Goal: Task Accomplishment & Management: Manage account settings

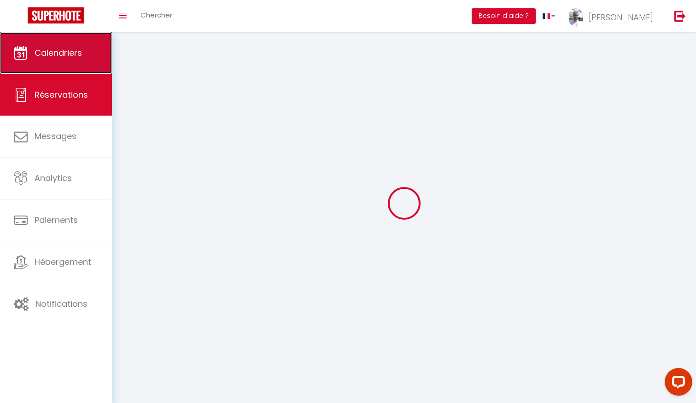
click at [64, 70] on link "Calendriers" at bounding box center [56, 52] width 112 height 41
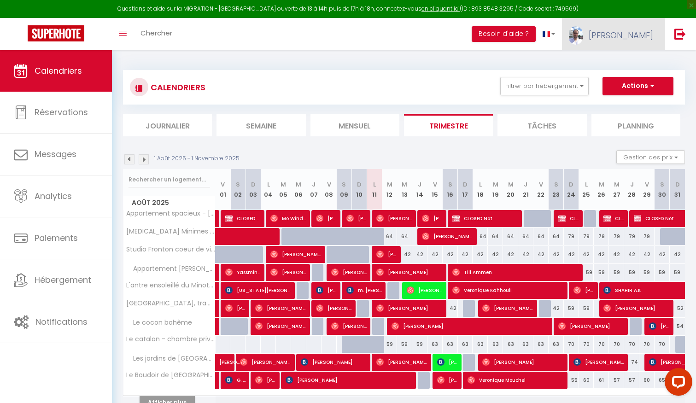
click at [640, 35] on span "[PERSON_NAME]" at bounding box center [620, 35] width 64 height 12
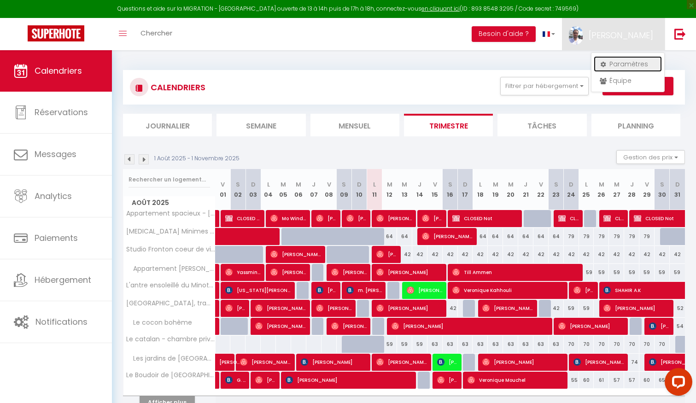
click at [623, 63] on link "Paramètres" at bounding box center [627, 64] width 68 height 16
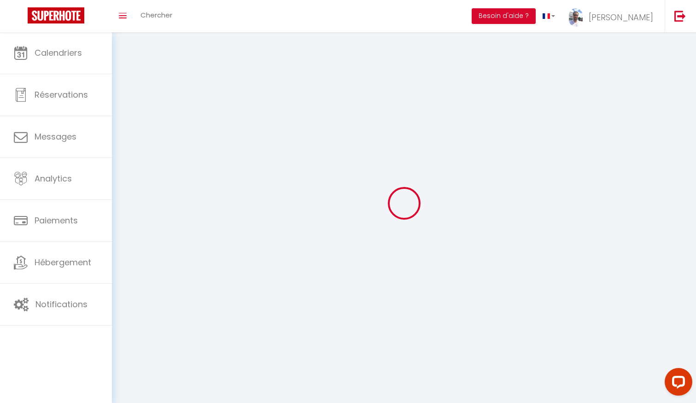
type input "[PERSON_NAME]"
type input "Raynal"
type input "[PHONE_NUMBER]"
type input "[STREET_ADDRESS][PERSON_NAME]"
type input "31520"
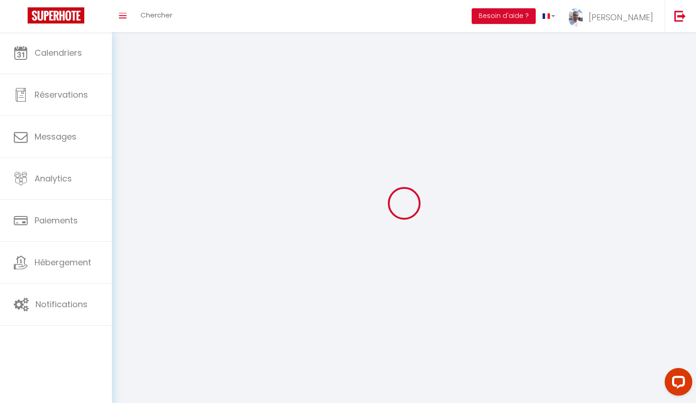
type input "Ramonville"
type input "wAURjj4FTWOFNFqRvNHzLh1FX"
type input "mhYVJTP3JgQRp88C5hGpUMBVg"
type input "[URL][DOMAIN_NAME]"
type input "FO27250"
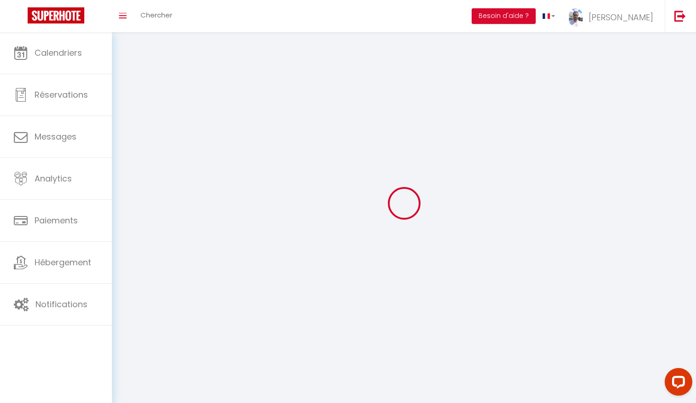
select select "28"
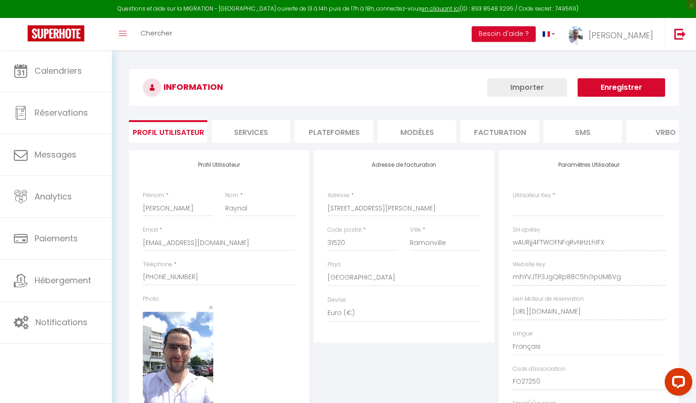
type input "wAURjj4FTWOFNFqRvNHzLh1FX"
type input "mhYVJTP3JgQRp88C5hGpUMBVg"
type input "[URL][DOMAIN_NAME]"
select select "fr"
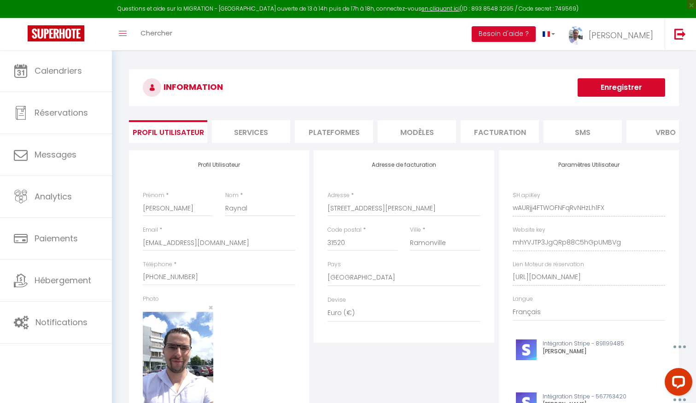
click at [336, 134] on li "Plateformes" at bounding box center [334, 131] width 78 height 23
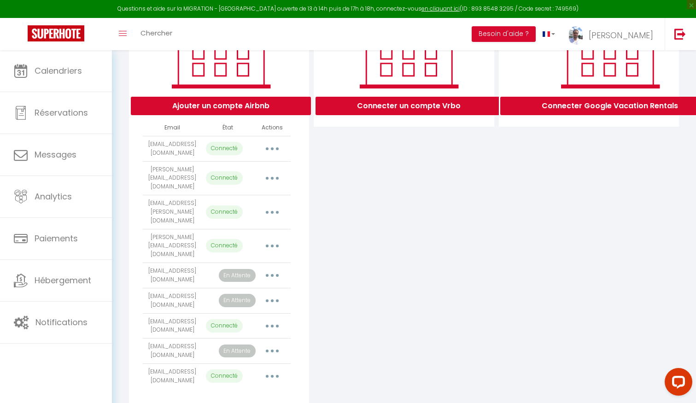
scroll to position [162, 0]
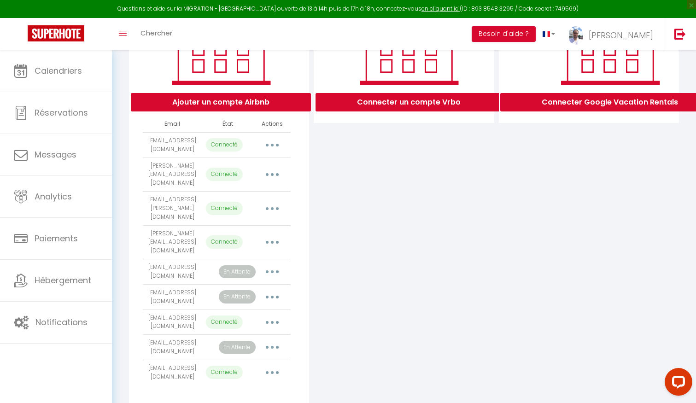
drag, startPoint x: 224, startPoint y: 322, endPoint x: 256, endPoint y: 320, distance: 31.8
click at [255, 335] on tr "[EMAIL_ADDRESS][DOMAIN_NAME] En Attente Importer les appartements Supprimer Rec…" at bounding box center [217, 347] width 148 height 25
click at [330, 304] on div "Connecter un compte Vrbo" at bounding box center [403, 195] width 185 height 415
click at [274, 264] on button "button" at bounding box center [272, 271] width 26 height 15
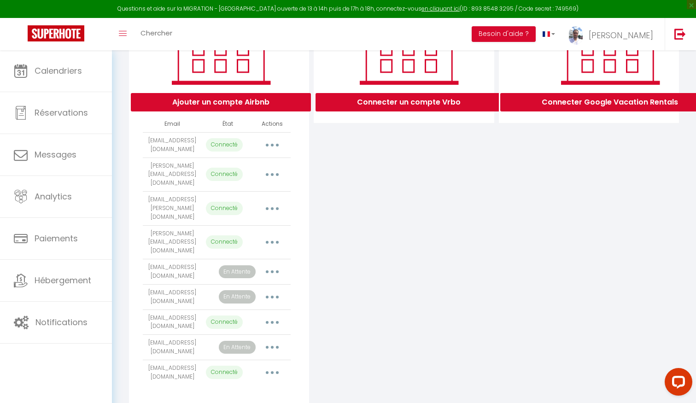
drag, startPoint x: 220, startPoint y: 243, endPoint x: 242, endPoint y: 245, distance: 21.8
click at [242, 265] on p "En Attente" at bounding box center [237, 271] width 37 height 13
click at [331, 252] on div "Connecter un compte Vrbo" at bounding box center [403, 195] width 185 height 415
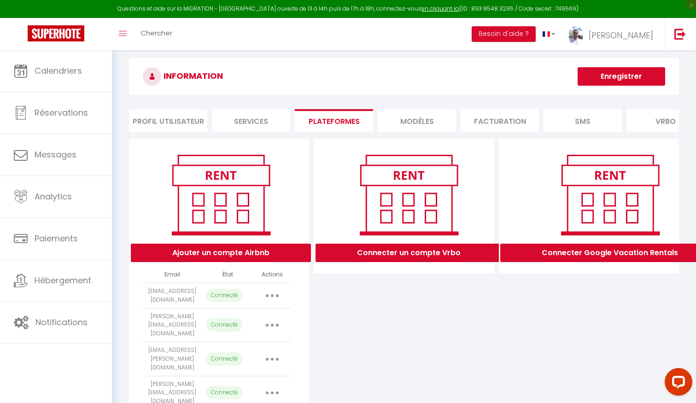
scroll to position [0, 0]
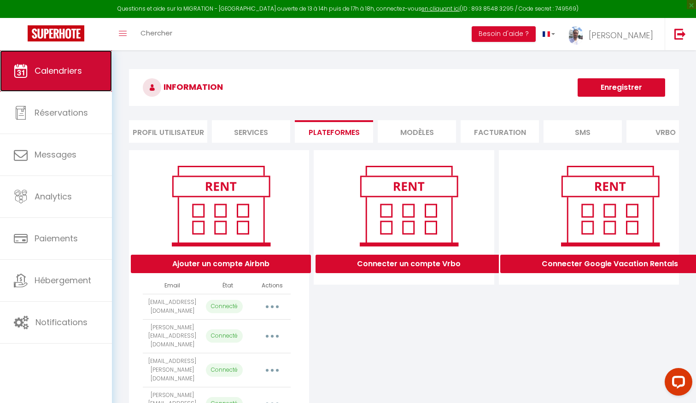
click at [33, 81] on link "Calendriers" at bounding box center [56, 70] width 112 height 41
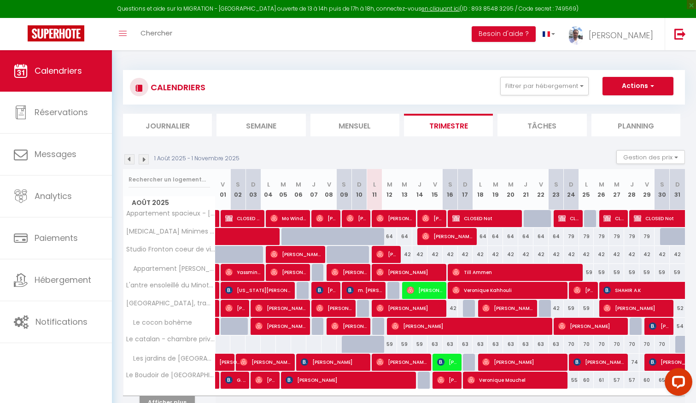
click at [389, 235] on div "64" at bounding box center [389, 236] width 15 height 17
type input "64"
type input "[DATE] Août 2025"
type input "Mer 13 Août 2025"
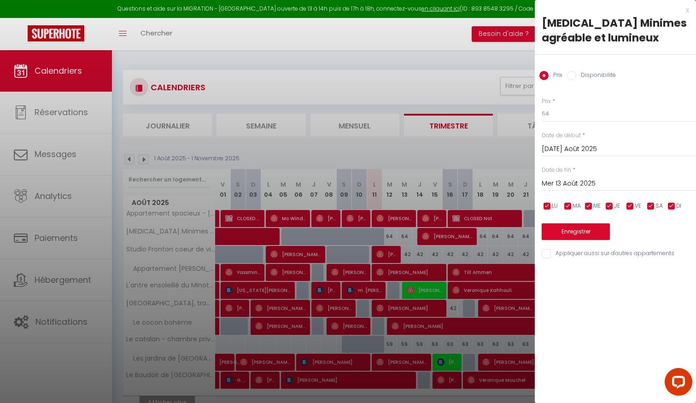
click at [583, 71] on label "Disponibilité" at bounding box center [596, 76] width 40 height 10
click at [576, 71] on input "Disponibilité" at bounding box center [571, 75] width 9 height 9
radio input "true"
radio input "false"
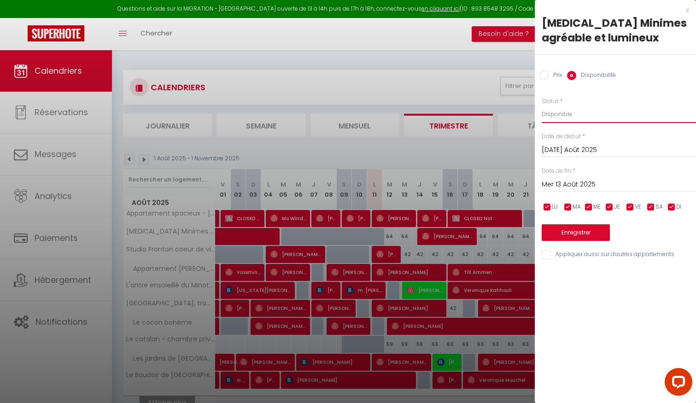
click at [565, 113] on select "Disponible Indisponible" at bounding box center [618, 113] width 154 height 17
select select "0"
click at [572, 233] on button "Enregistrer" at bounding box center [575, 232] width 68 height 17
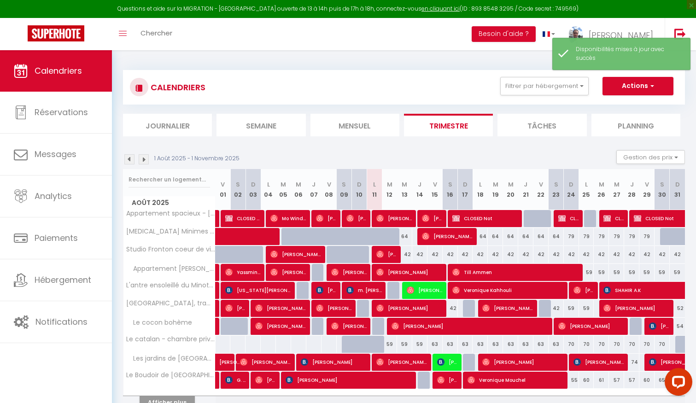
click at [407, 236] on div "64" at bounding box center [404, 236] width 15 height 17
select select "1"
type input "Mer 13 Août 2025"
type input "[DEMOGRAPHIC_DATA] 14 Août 2025"
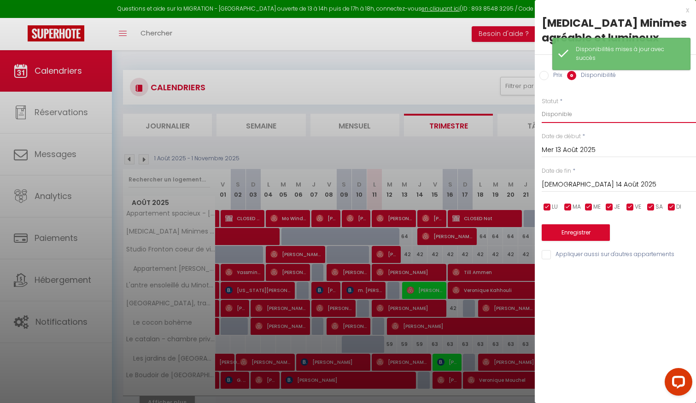
click at [559, 113] on select "Disponible Indisponible" at bounding box center [618, 113] width 154 height 17
select select "0"
click at [573, 230] on button "Enregistrer" at bounding box center [575, 232] width 68 height 17
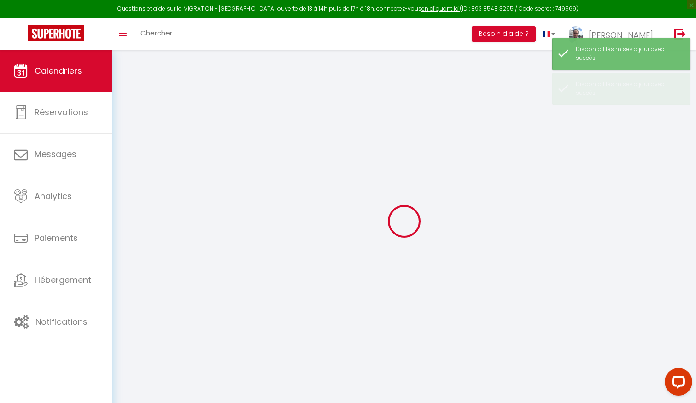
select select
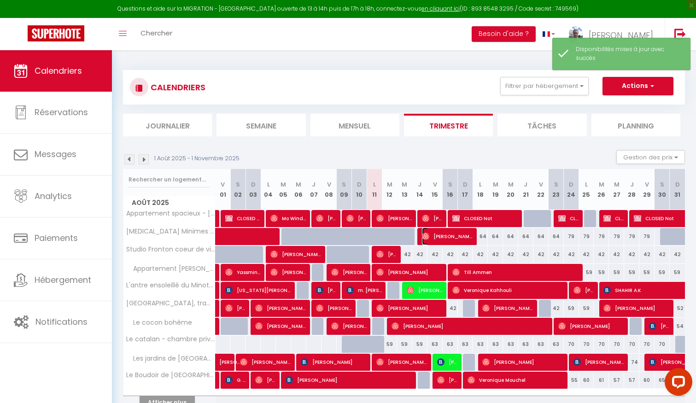
click at [438, 233] on span "[PERSON_NAME]" at bounding box center [447, 235] width 51 height 17
select select "OK"
select select "1"
select select "0"
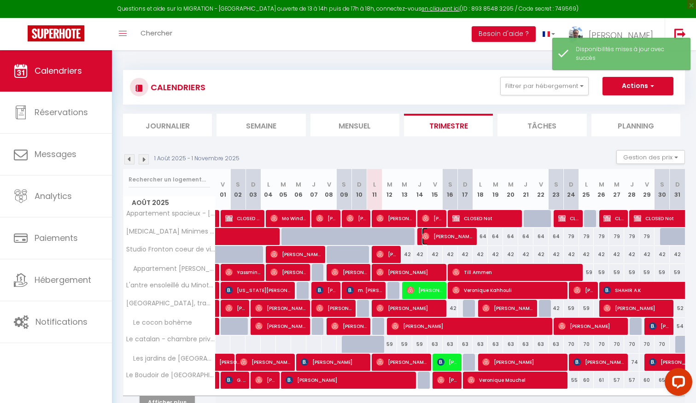
select select "1"
select select
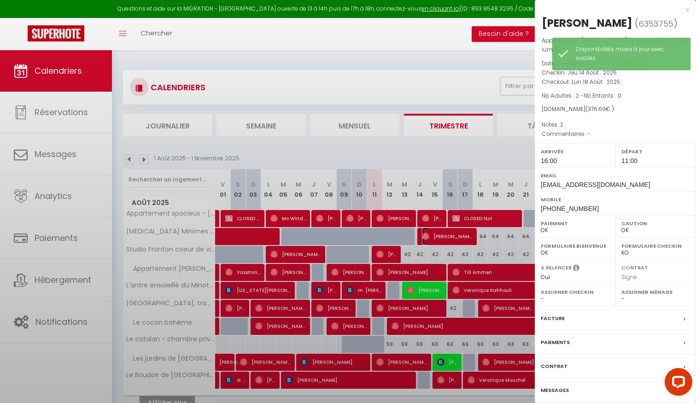
select select "25145"
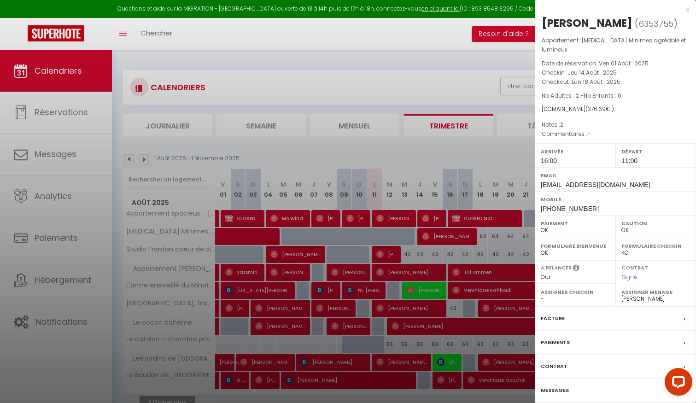
click at [436, 150] on div at bounding box center [348, 201] width 696 height 403
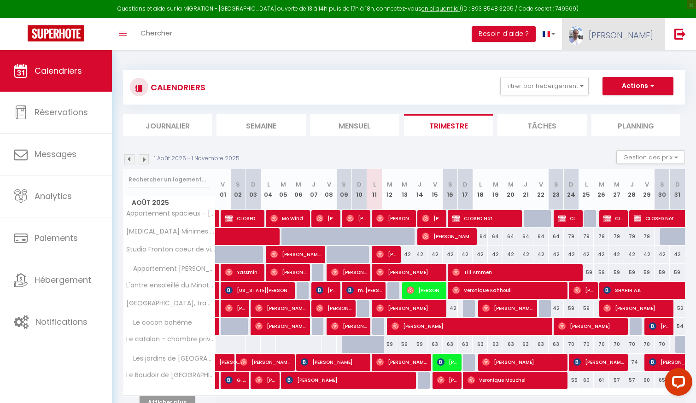
click at [621, 42] on link "[PERSON_NAME]" at bounding box center [613, 34] width 103 height 32
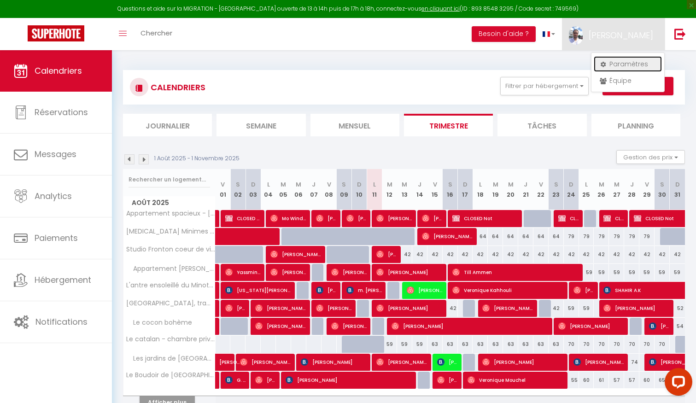
click at [623, 63] on link "Paramètres" at bounding box center [627, 64] width 68 height 16
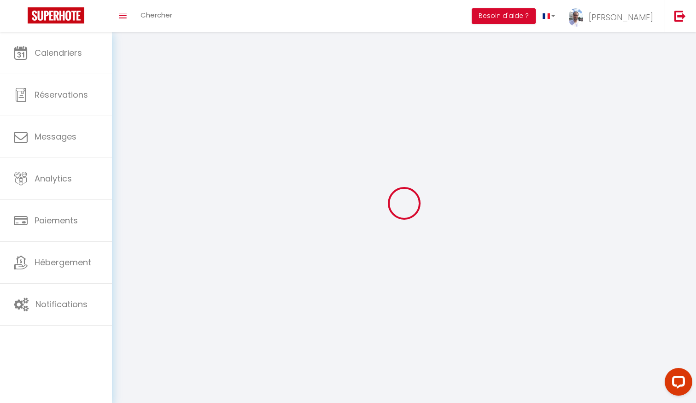
type input "[PERSON_NAME]"
type input "Raynal"
type input "[PHONE_NUMBER]"
type input "[STREET_ADDRESS][PERSON_NAME]"
type input "31520"
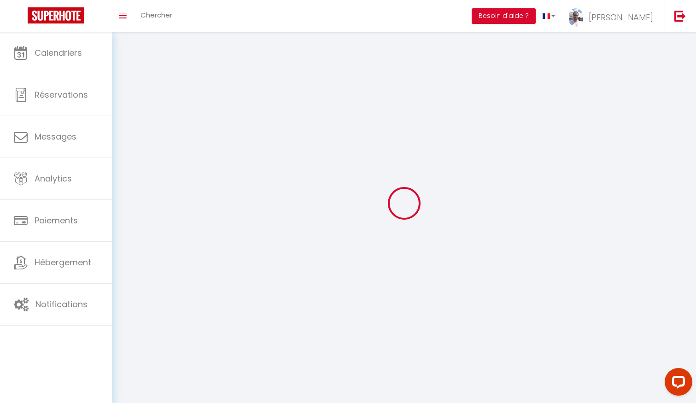
type input "Ramonville"
type input "wAURjj4FTWOFNFqRvNHzLh1FX"
type input "mhYVJTP3JgQRp88C5hGpUMBVg"
select select "28"
type input "wAURjj4FTWOFNFqRvNHzLh1FX"
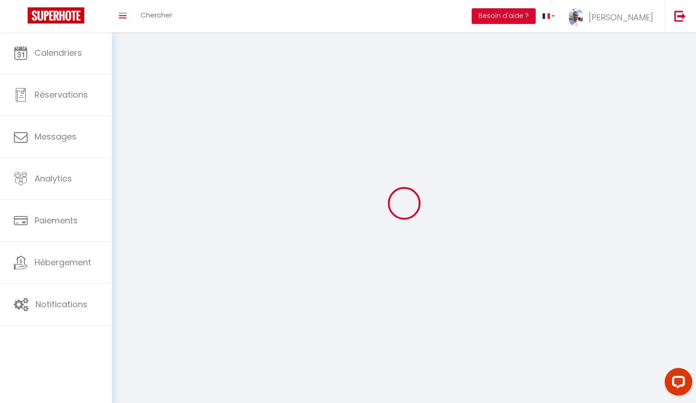
type input "mhYVJTP3JgQRp88C5hGpUMBVg"
type input "[URL][DOMAIN_NAME]"
select select "fr"
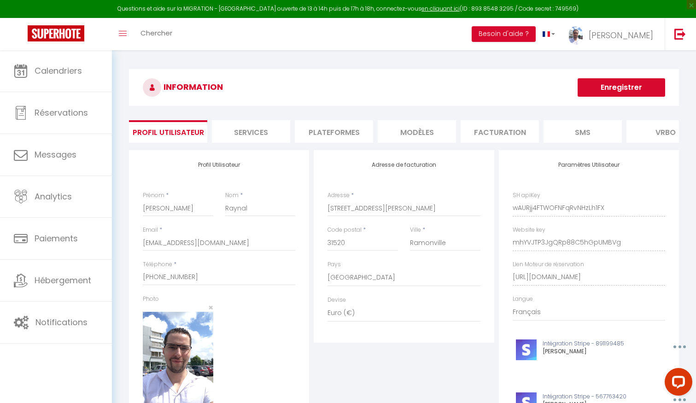
click at [343, 134] on li "Plateformes" at bounding box center [334, 131] width 78 height 23
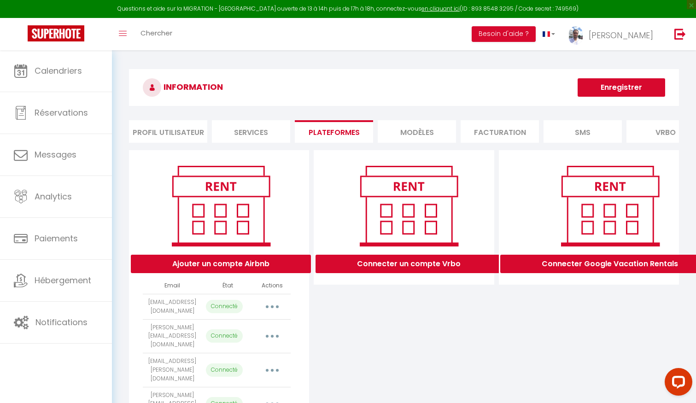
scroll to position [162, 0]
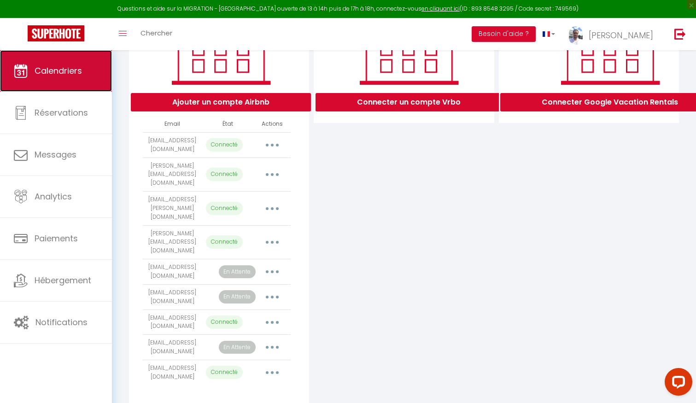
click at [87, 70] on link "Calendriers" at bounding box center [56, 70] width 112 height 41
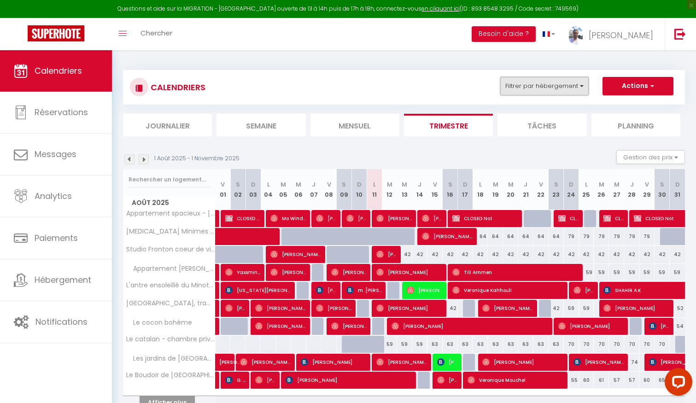
click at [540, 88] on button "Filtrer par hébergement" at bounding box center [544, 86] width 88 height 18
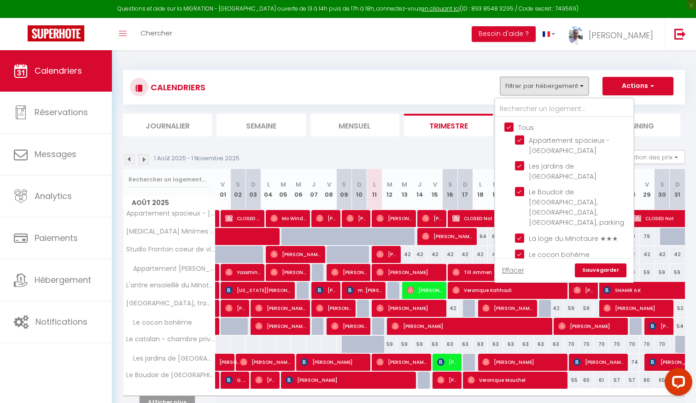
click at [540, 88] on button "Filtrer par hébergement" at bounding box center [544, 86] width 88 height 18
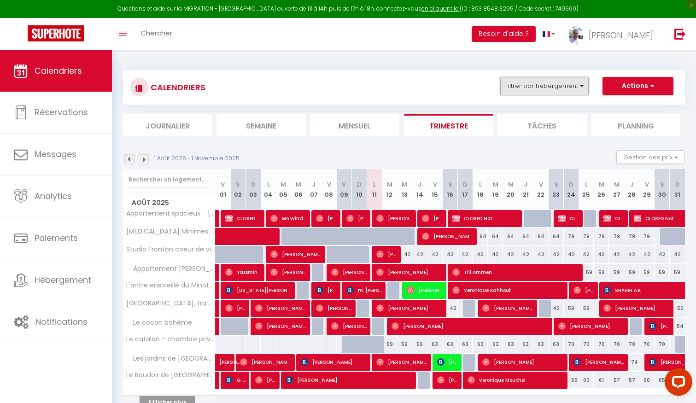
click at [543, 84] on button "Filtrer par hébergement" at bounding box center [544, 86] width 88 height 18
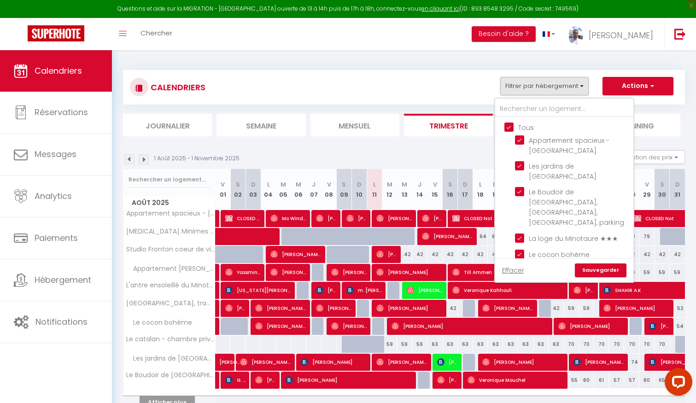
click at [511, 127] on input "Tous" at bounding box center [573, 126] width 138 height 9
checkbox input "false"
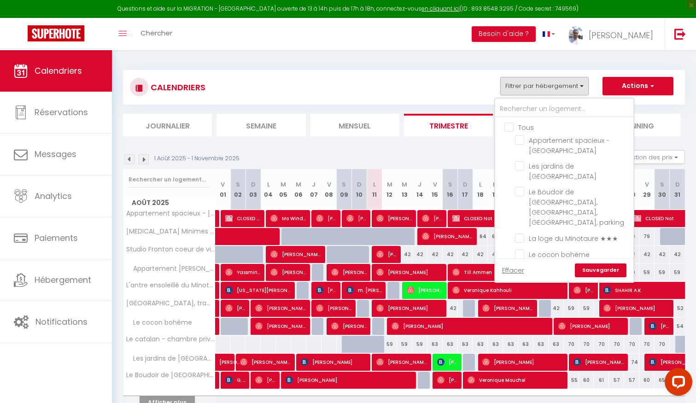
checkbox input "false"
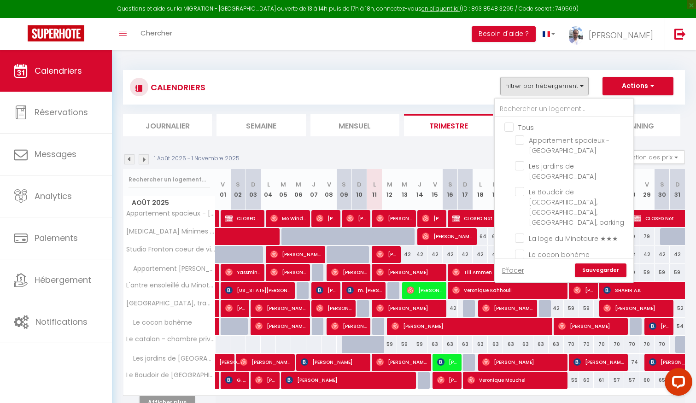
checkbox input "false"
click at [511, 127] on input "Tous" at bounding box center [573, 126] width 138 height 9
checkbox input "true"
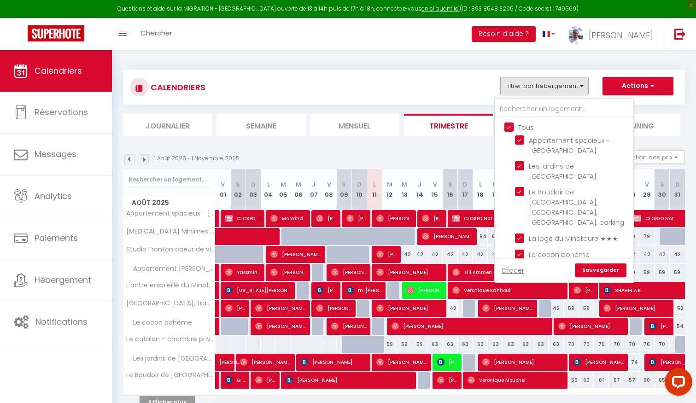
checkbox input "true"
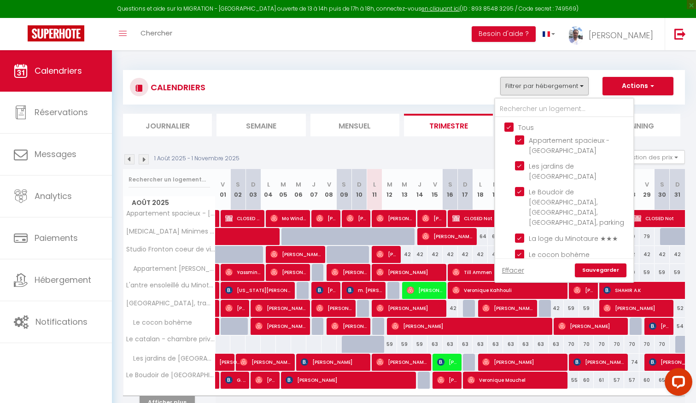
checkbox input "true"
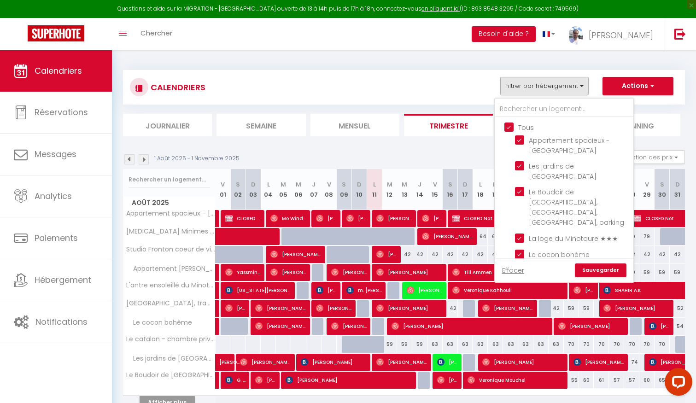
checkbox input "true"
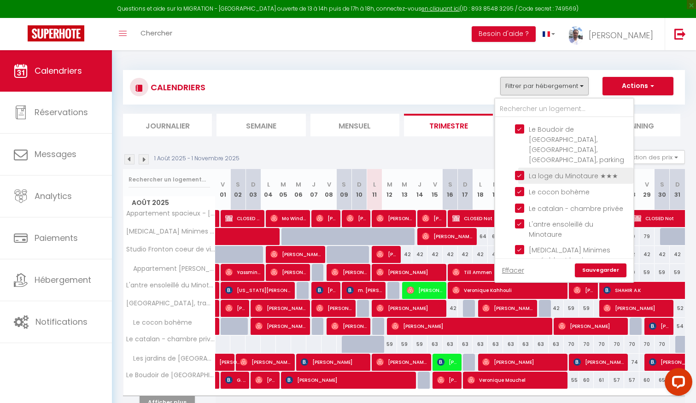
scroll to position [103, 0]
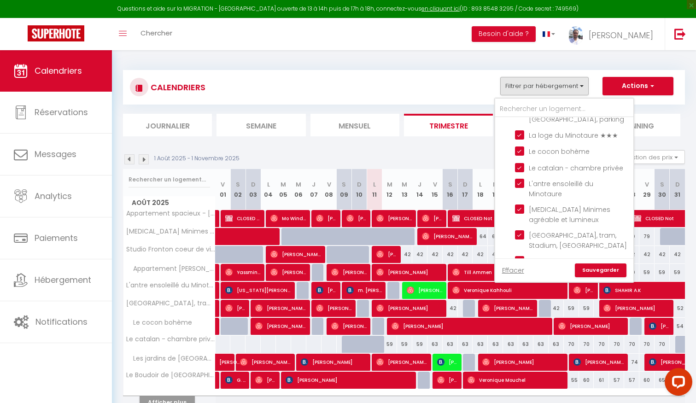
click at [589, 270] on link "Sauvegarder" at bounding box center [601, 270] width 52 height 14
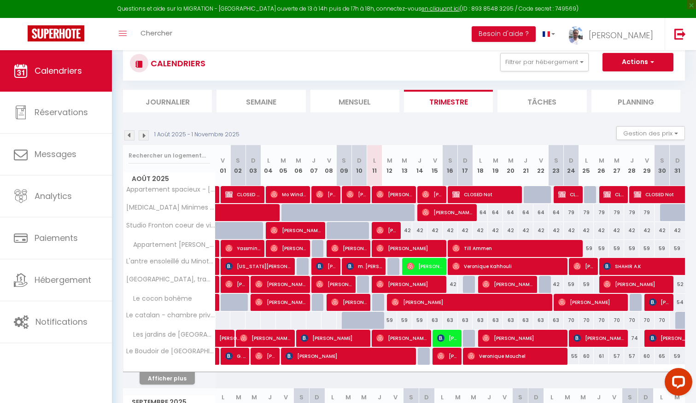
scroll to position [25, 0]
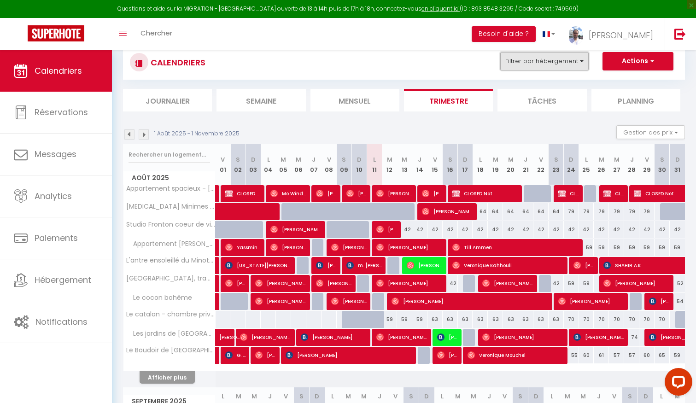
click at [534, 56] on button "Filtrer par hébergement" at bounding box center [544, 61] width 88 height 18
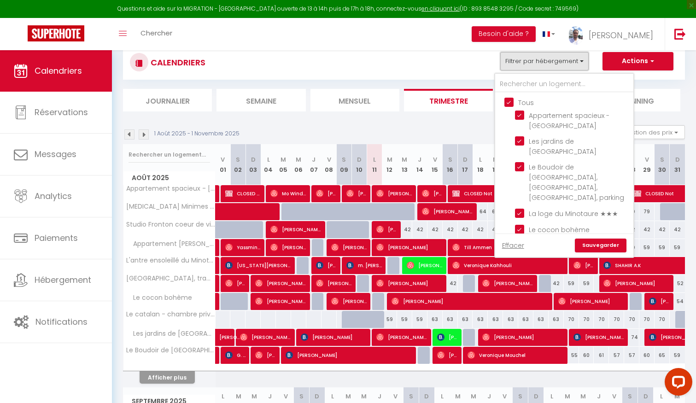
click at [534, 56] on button "Filtrer par hébergement" at bounding box center [544, 61] width 88 height 18
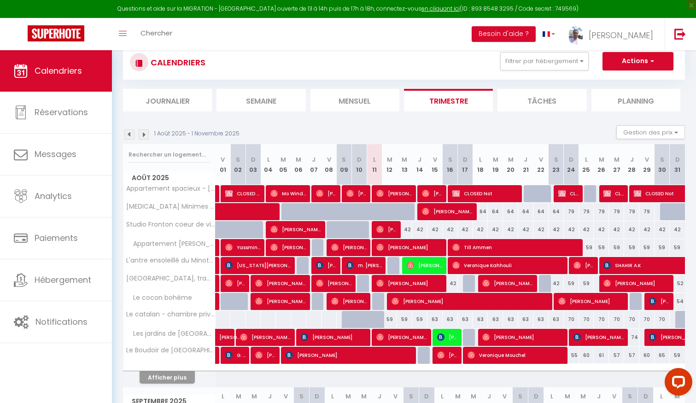
click at [391, 317] on div "59" at bounding box center [389, 319] width 15 height 17
type input "59"
type input "[DATE] Août 2025"
type input "Mer 13 Août 2025"
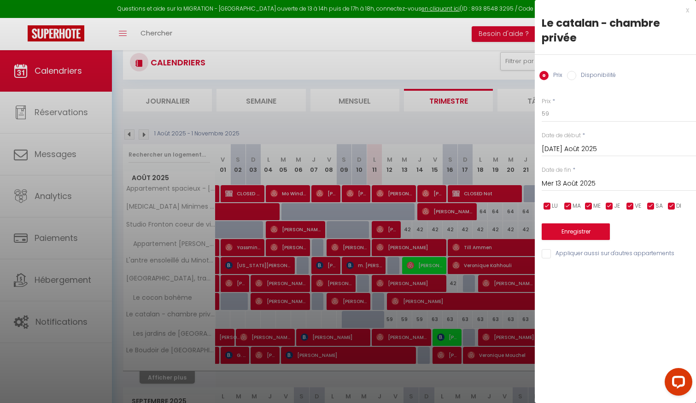
click at [588, 70] on div "Prix Disponibilité" at bounding box center [615, 70] width 161 height 31
click at [590, 74] on label "Disponibilité" at bounding box center [596, 76] width 40 height 10
click at [576, 74] on input "Disponibilité" at bounding box center [571, 75] width 9 height 9
radio input "true"
radio input "false"
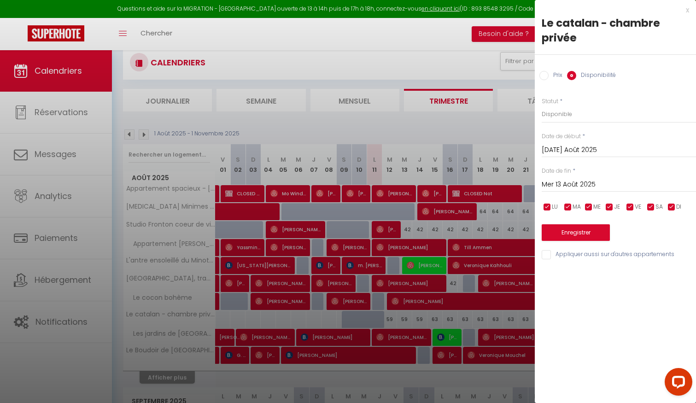
click at [580, 183] on input "Mer 13 Août 2025" at bounding box center [618, 185] width 154 height 12
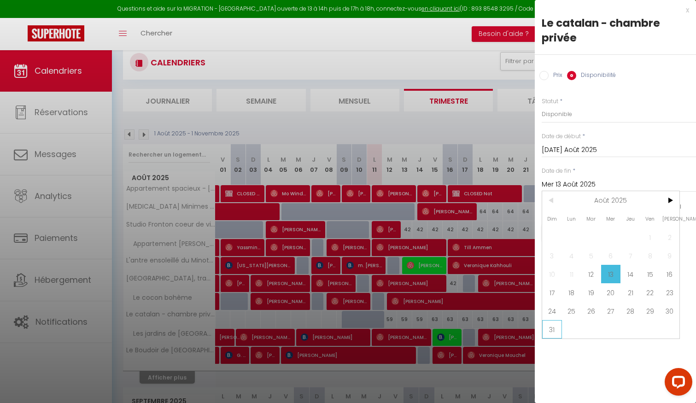
click at [556, 329] on span "31" at bounding box center [552, 329] width 20 height 18
type input "Dim 31 Août 2025"
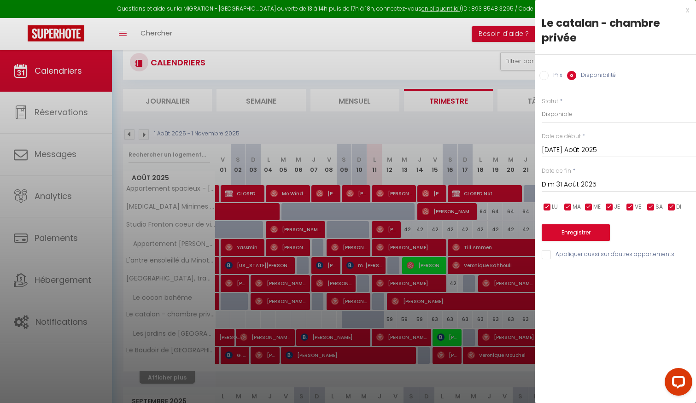
click at [554, 70] on div "Prix Disponibilité" at bounding box center [615, 70] width 161 height 31
click at [544, 78] on input "Prix" at bounding box center [543, 75] width 9 height 9
radio input "true"
radio input "false"
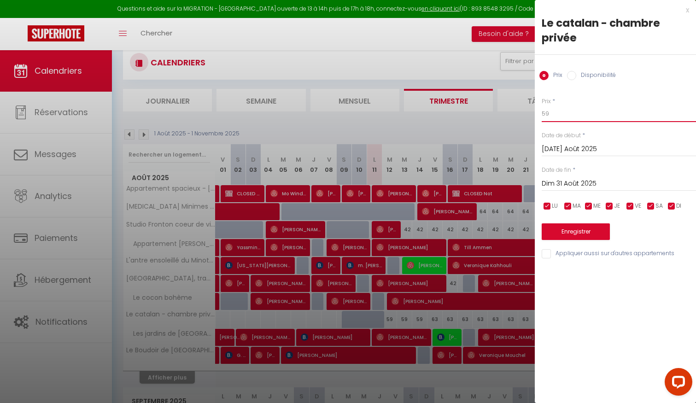
drag, startPoint x: 562, startPoint y: 112, endPoint x: 512, endPoint y: 112, distance: 49.7
type input "59"
click at [557, 230] on button "Enregistrer" at bounding box center [575, 231] width 68 height 17
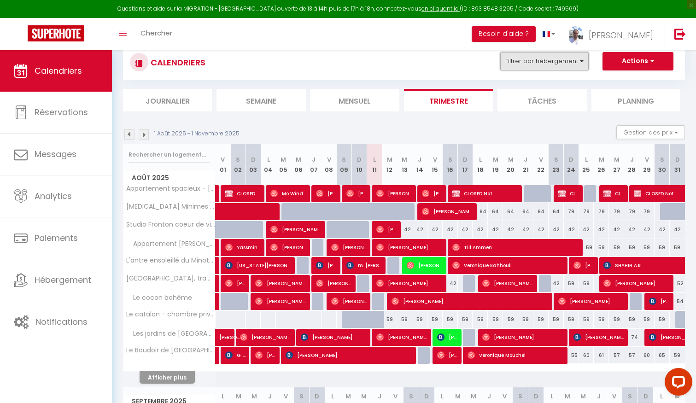
click at [531, 65] on button "Filtrer par hébergement" at bounding box center [544, 61] width 88 height 18
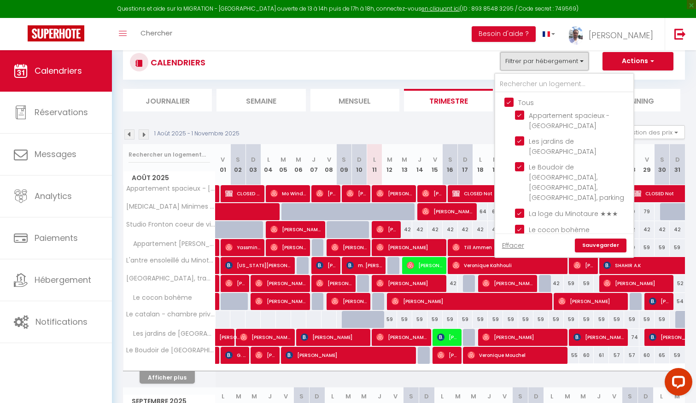
click at [531, 64] on button "Filtrer par hébergement" at bounding box center [544, 61] width 88 height 18
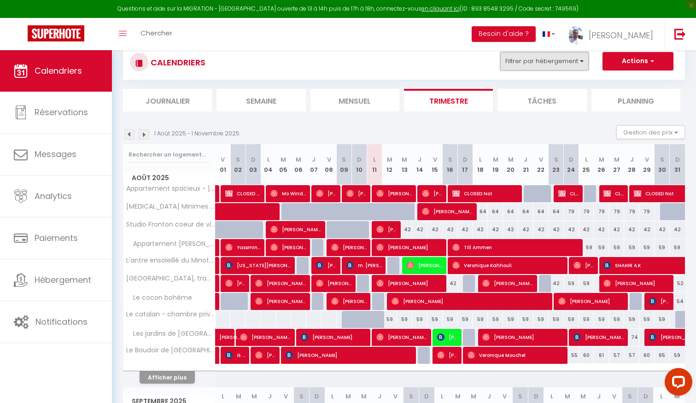
click at [531, 64] on button "Filtrer par hébergement" at bounding box center [544, 61] width 88 height 18
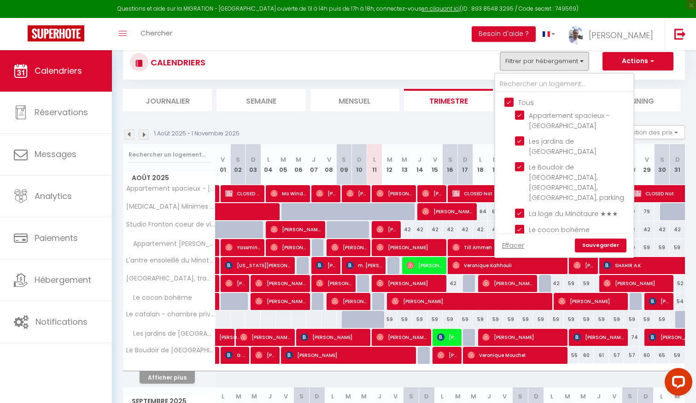
click at [531, 64] on button "Filtrer par hébergement" at bounding box center [544, 61] width 88 height 18
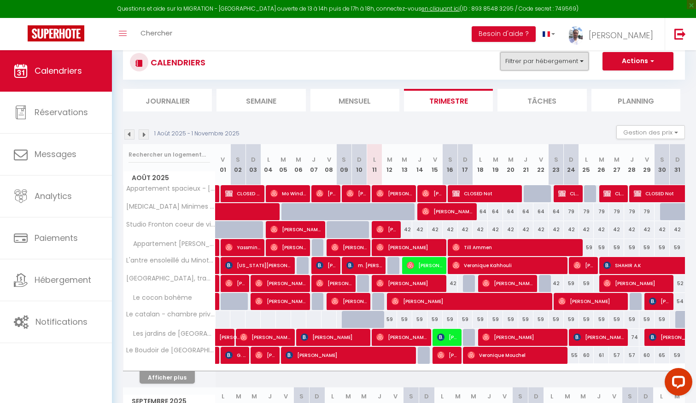
click at [531, 64] on button "Filtrer par hébergement" at bounding box center [544, 61] width 88 height 18
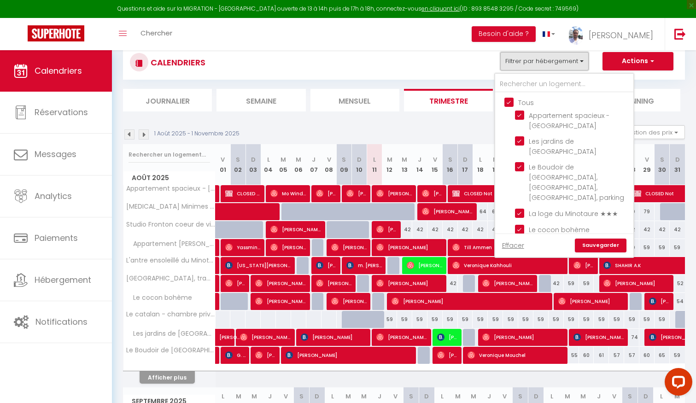
click at [531, 64] on button "Filtrer par hébergement" at bounding box center [544, 61] width 88 height 18
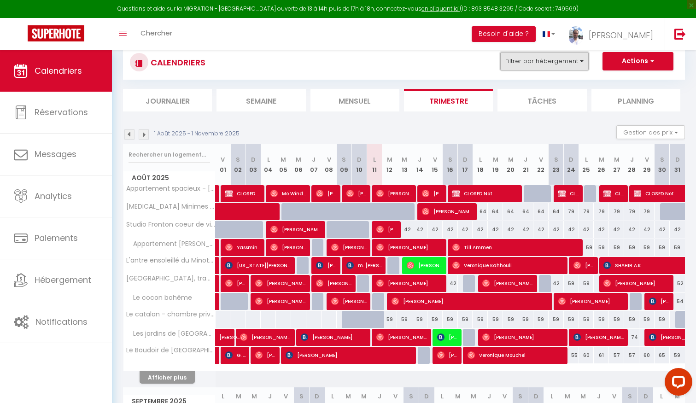
click at [539, 63] on button "Filtrer par hébergement" at bounding box center [544, 61] width 88 height 18
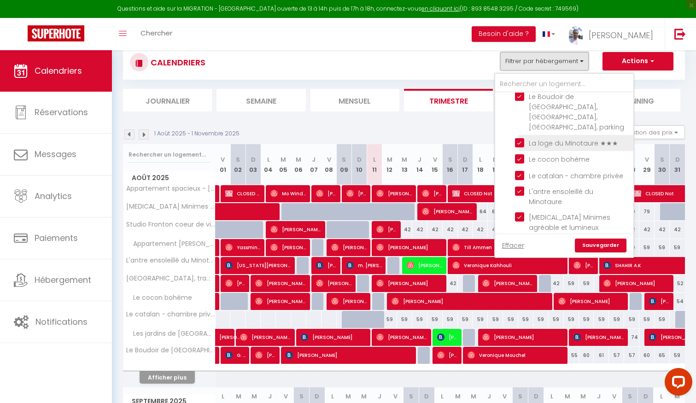
scroll to position [0, 0]
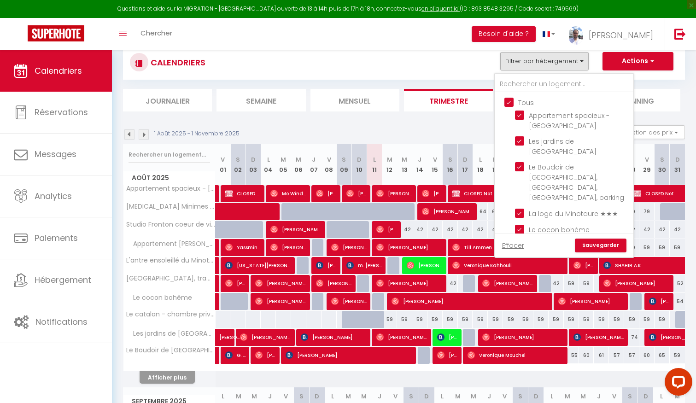
click at [512, 97] on input "Tous" at bounding box center [573, 101] width 138 height 9
checkbox input "false"
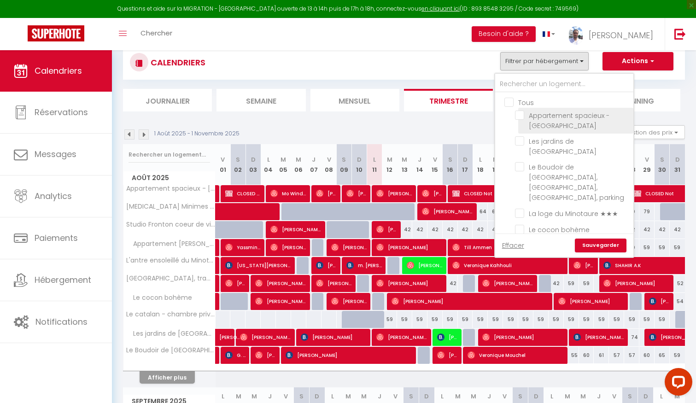
checkbox input "false"
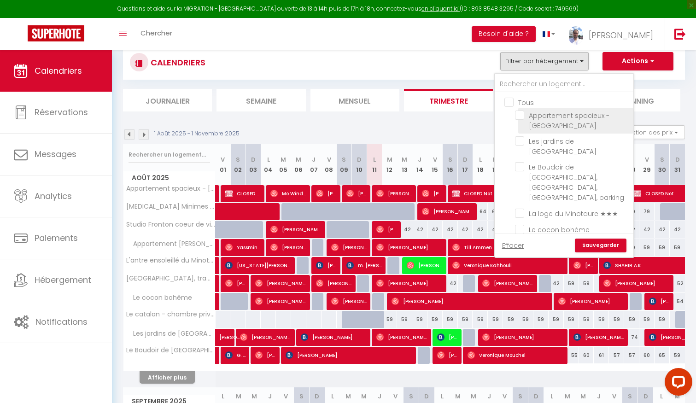
checkbox input "false"
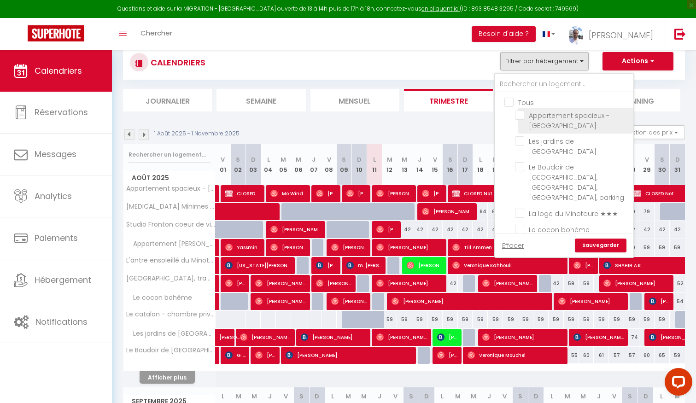
checkbox input "false"
click at [519, 224] on input "Le cocon bohème" at bounding box center [572, 228] width 115 height 9
checkbox input "true"
click at [596, 242] on link "Sauvegarder" at bounding box center [601, 246] width 52 height 14
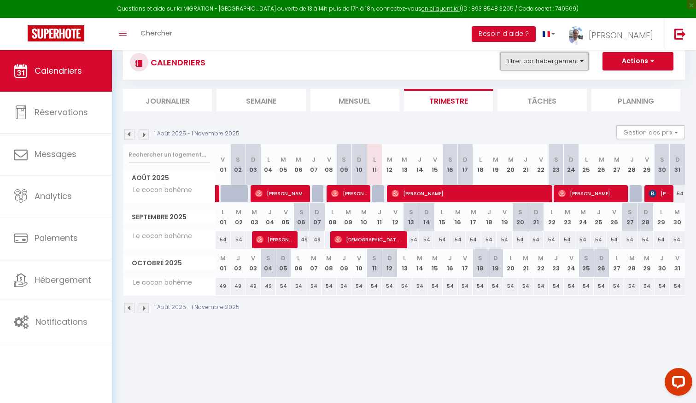
click at [563, 63] on button "Filtrer par hébergement" at bounding box center [544, 61] width 88 height 18
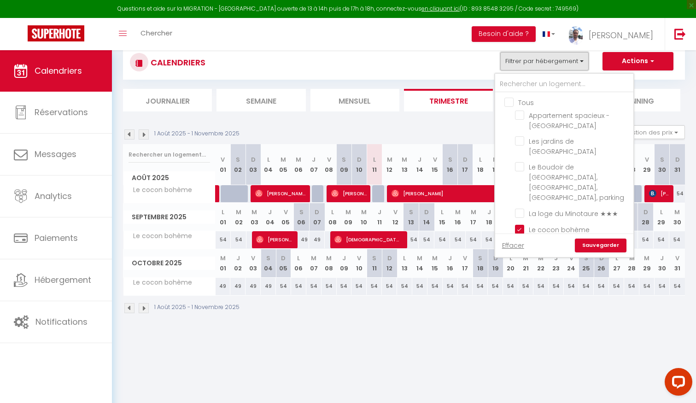
click at [563, 63] on button "Filtrer par hébergement" at bounding box center [544, 61] width 88 height 18
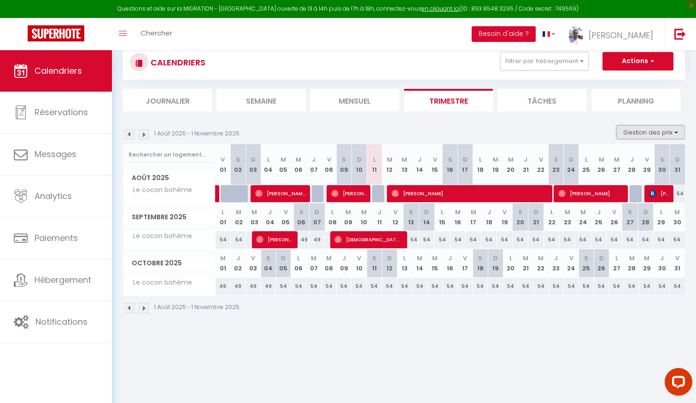
click at [635, 131] on button "Gestion des prix" at bounding box center [650, 132] width 69 height 14
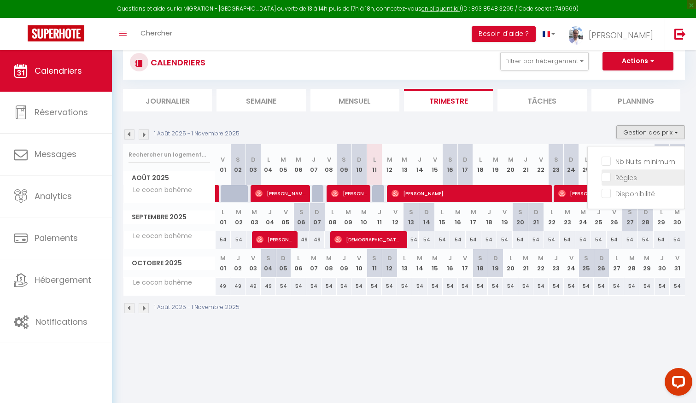
click at [631, 175] on input "Règles" at bounding box center [642, 176] width 83 height 9
checkbox input "true"
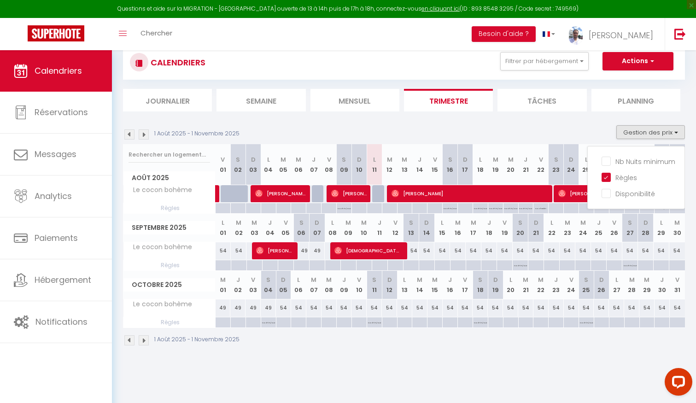
click at [433, 310] on div "54" at bounding box center [434, 307] width 15 height 17
type input "54"
type input "Mer 15 Octobre 2025"
type input "Jeu 16 Octobre 2025"
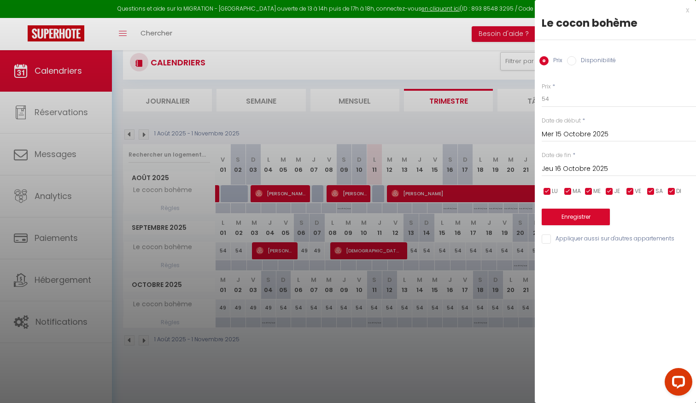
click at [460, 354] on div at bounding box center [348, 201] width 696 height 403
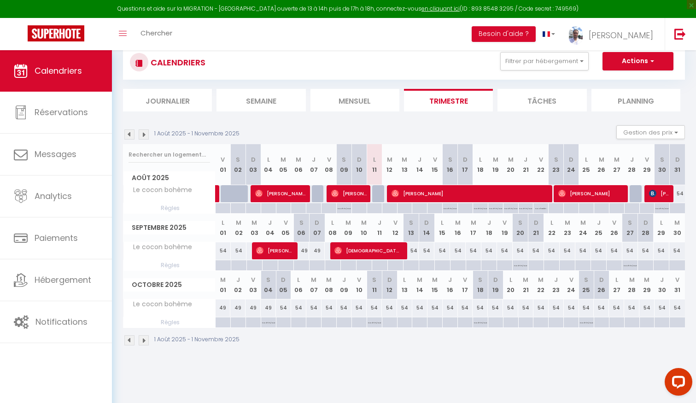
click at [436, 320] on div at bounding box center [434, 322] width 15 height 11
type input "Mer 15 Octobre 2025"
type input "Jeu 16 Octobre 2025"
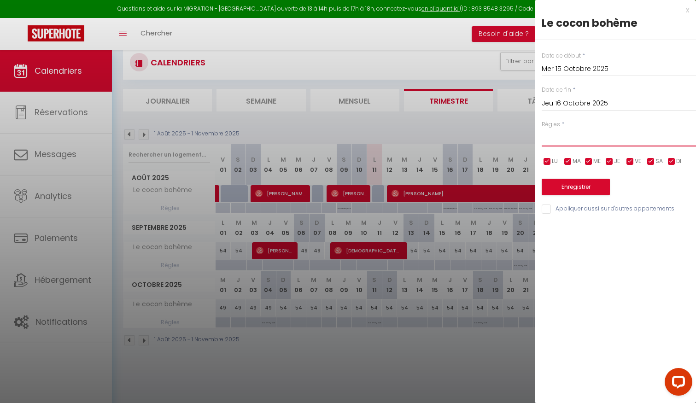
click at [585, 138] on select "Aucun No Checkin No Checkout Pas d'arrivée / Pas de départ" at bounding box center [618, 137] width 154 height 17
select select "3"
click at [577, 186] on button "Enregistrer" at bounding box center [575, 187] width 68 height 17
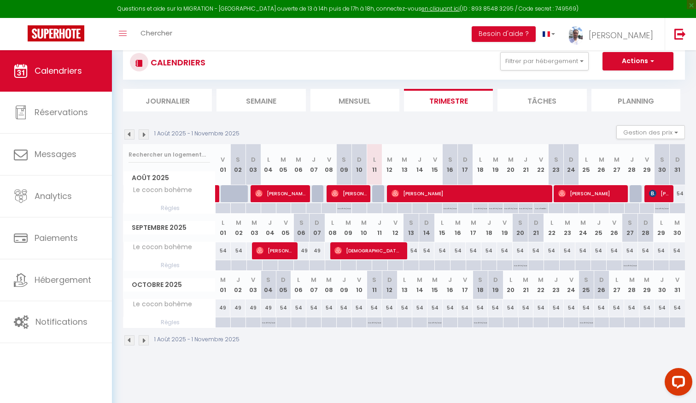
click at [436, 320] on p "No ch in/out" at bounding box center [434, 321] width 13 height 9
type input "Mer 15 Octobre 2025"
type input "Jeu 16 Octobre 2025"
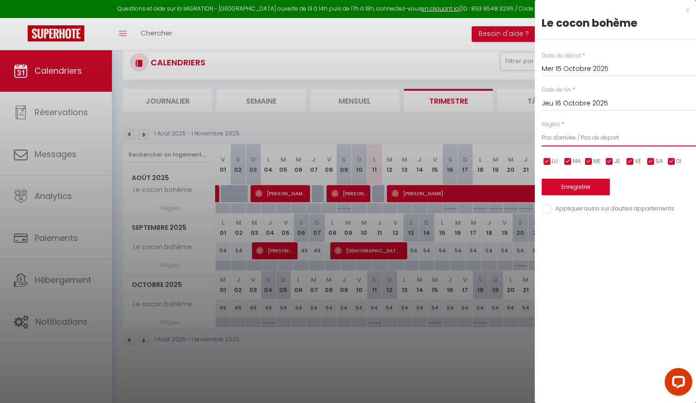
click at [577, 134] on select "Aucun No Checkin No Checkout Pas d'arrivée / Pas de départ" at bounding box center [618, 137] width 154 height 17
select select "0"
click at [572, 184] on button "Enregistrer" at bounding box center [575, 187] width 68 height 17
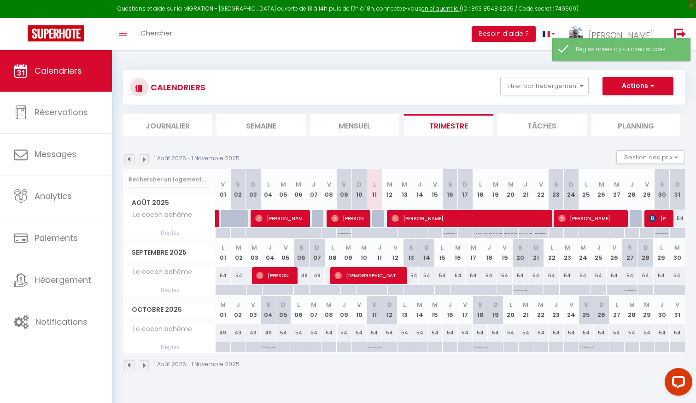
click at [541, 72] on div "CALENDRIERS Filtrer par hébergement Tous Appartement spacieux - [GEOGRAPHIC_DAT…" at bounding box center [404, 87] width 562 height 35
click at [541, 79] on button "Filtrer par hébergement" at bounding box center [544, 86] width 88 height 18
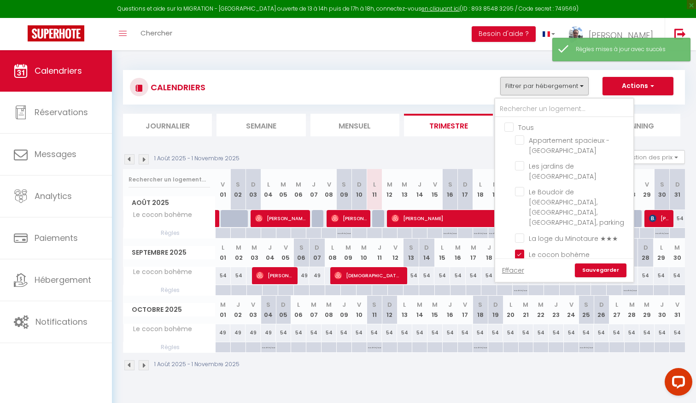
click at [512, 126] on input "Tous" at bounding box center [573, 126] width 138 height 9
checkbox input "true"
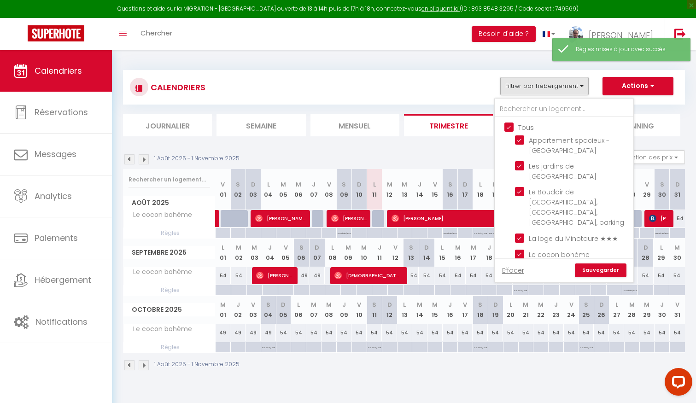
checkbox input "true"
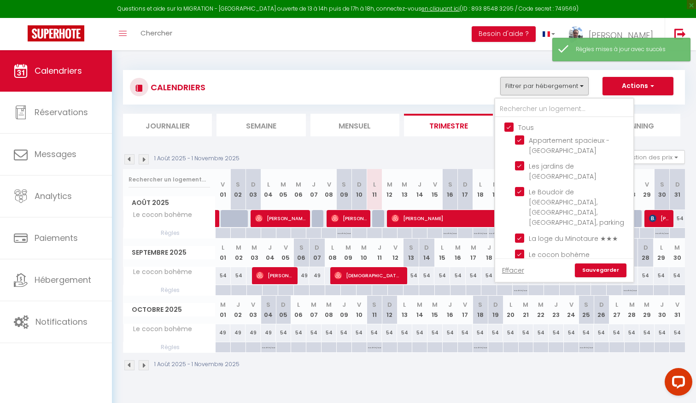
checkbox input "true"
click at [591, 266] on link "Sauvegarder" at bounding box center [601, 270] width 52 height 14
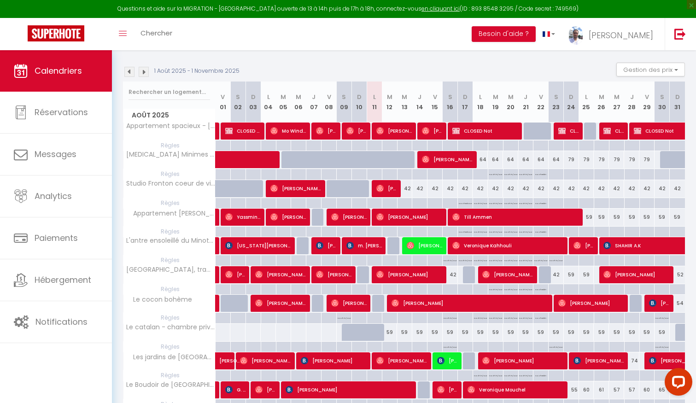
scroll to position [94, 0]
